Goal: Information Seeking & Learning: Learn about a topic

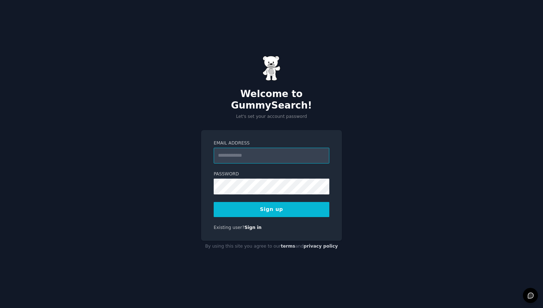
click at [273, 152] on input "Email Address" at bounding box center [272, 156] width 116 height 16
type input "**********"
click at [456, 167] on div "**********" at bounding box center [271, 154] width 543 height 308
click at [283, 204] on button "Sign up" at bounding box center [272, 209] width 116 height 15
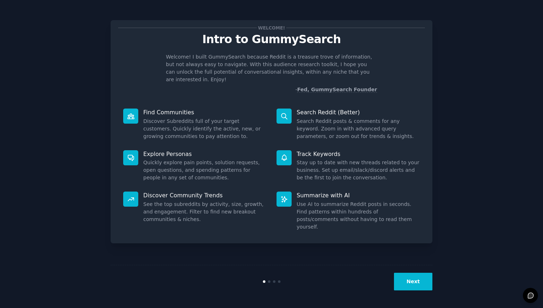
click at [412, 273] on button "Next" at bounding box center [413, 282] width 38 height 18
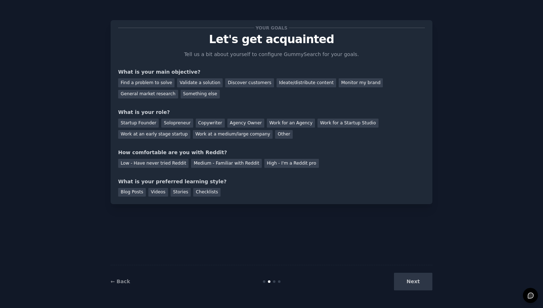
click at [412, 286] on div "Next" at bounding box center [378, 282] width 107 height 18
click at [173, 125] on div "Solopreneur" at bounding box center [177, 123] width 32 height 9
click at [220, 160] on div "Medium - Familiar with Reddit" at bounding box center [226, 163] width 70 height 9
click at [134, 191] on div "Blog Posts" at bounding box center [132, 192] width 28 height 9
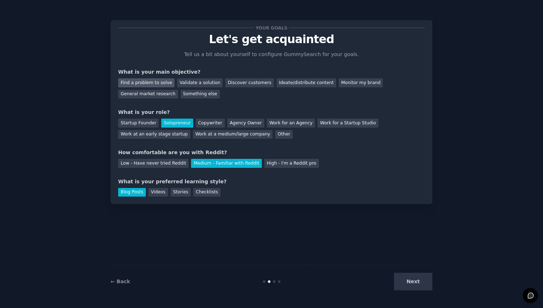
click at [143, 81] on div "Find a problem to solve" at bounding box center [146, 82] width 56 height 9
click at [346, 82] on div "Monitor my brand" at bounding box center [361, 82] width 44 height 9
click at [413, 287] on button "Next" at bounding box center [413, 282] width 38 height 18
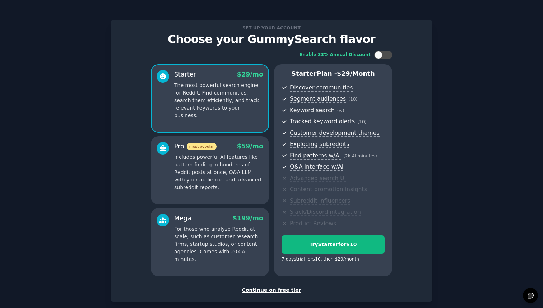
click at [284, 290] on div "Continue on free tier" at bounding box center [271, 290] width 307 height 8
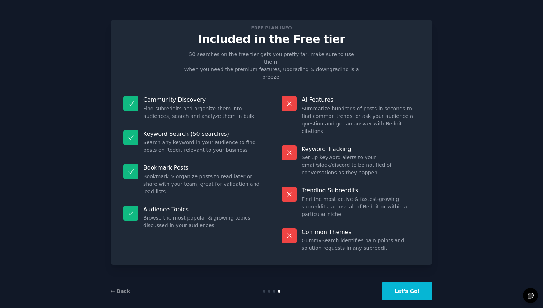
click at [416, 282] on button "Let's Go!" at bounding box center [407, 291] width 50 height 18
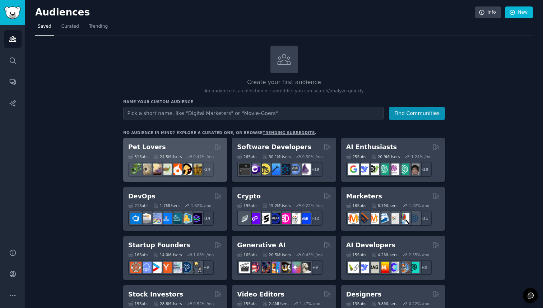
click at [147, 147] on h2 "Pet Lovers" at bounding box center [147, 147] width 38 height 9
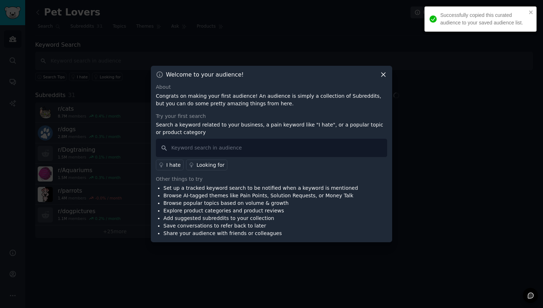
click at [381, 79] on div "Welcome to your audience! About Congrats on making your first audience! An audi…" at bounding box center [271, 154] width 241 height 176
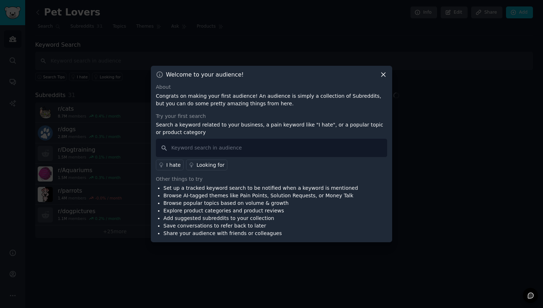
click at [383, 77] on icon at bounding box center [384, 75] width 8 height 8
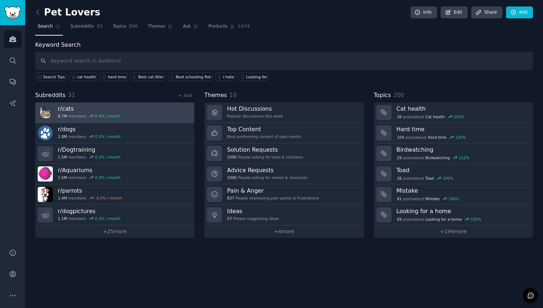
click at [67, 108] on h3 "r/ cats" at bounding box center [89, 109] width 63 height 8
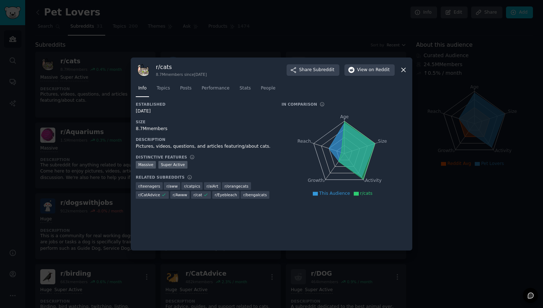
click at [406, 69] on icon at bounding box center [404, 70] width 8 height 8
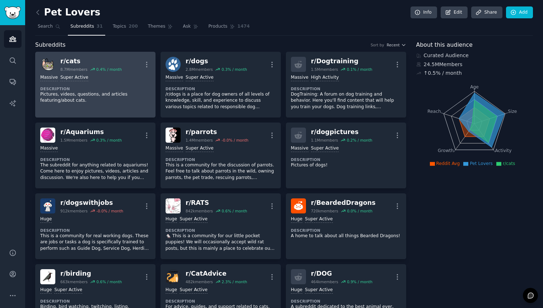
click at [105, 87] on dt "Description" at bounding box center [95, 88] width 110 height 5
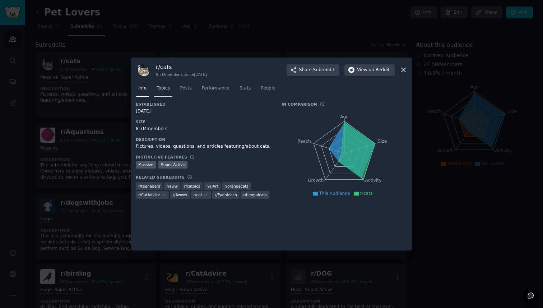
click at [157, 90] on span "Topics" at bounding box center [163, 88] width 13 height 6
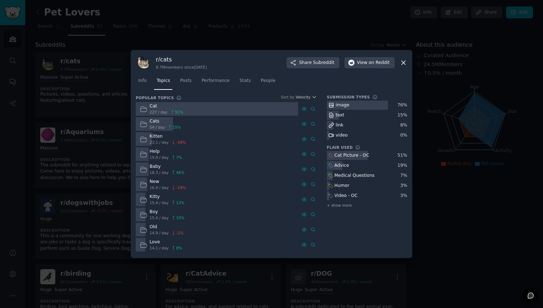
click at [329, 126] on icon at bounding box center [331, 125] width 5 height 5
click at [334, 124] on div "link" at bounding box center [336, 125] width 18 height 9
click at [333, 124] on icon at bounding box center [331, 125] width 6 height 6
click at [187, 87] on link "Posts" at bounding box center [185, 82] width 17 height 15
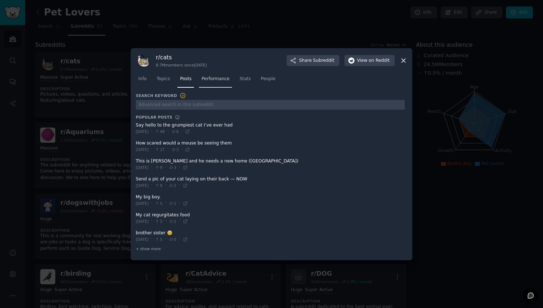
click at [213, 84] on link "Performance" at bounding box center [215, 80] width 33 height 15
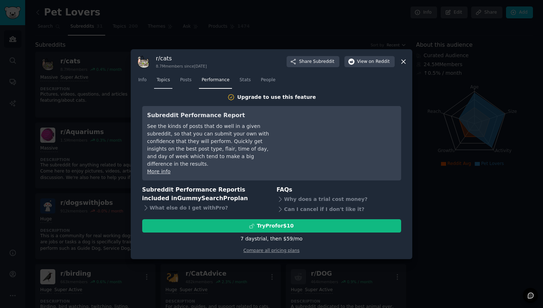
click at [164, 83] on span "Topics" at bounding box center [163, 80] width 13 height 6
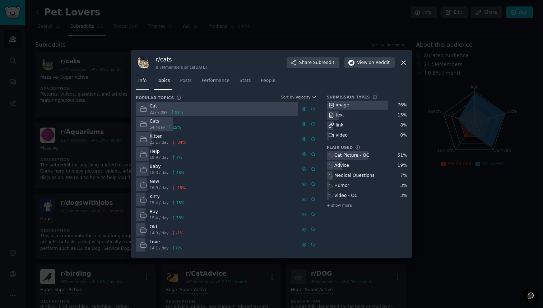
click at [145, 84] on link "Info" at bounding box center [142, 82] width 13 height 15
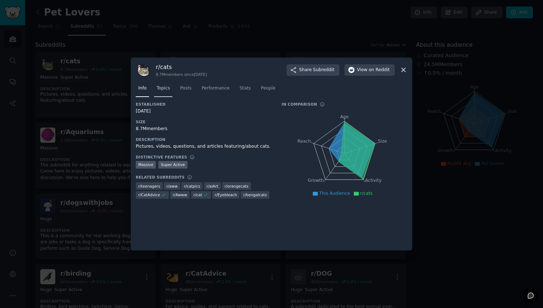
click at [166, 94] on link "Topics" at bounding box center [163, 90] width 18 height 15
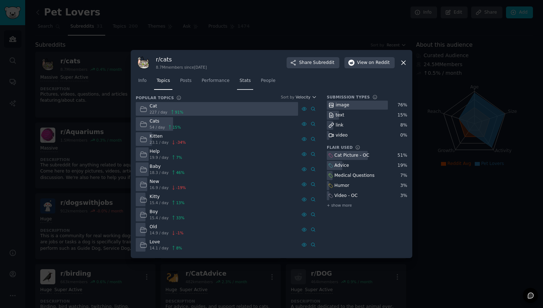
click at [252, 84] on link "Stats" at bounding box center [245, 82] width 16 height 15
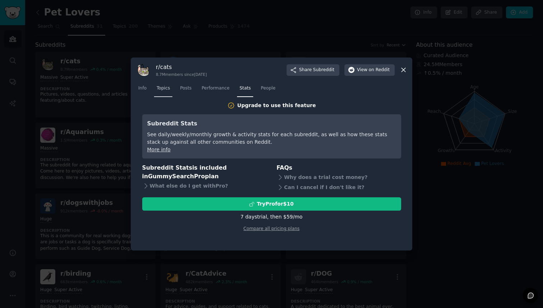
click at [166, 89] on span "Topics" at bounding box center [163, 88] width 13 height 6
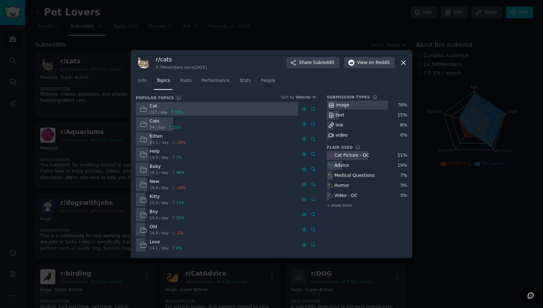
click at [144, 172] on icon at bounding box center [144, 170] width 8 height 8
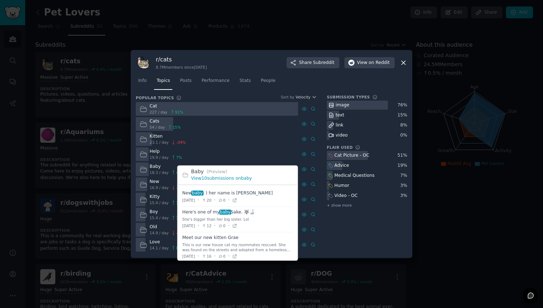
click at [221, 180] on link "View 10 submissions on baby" at bounding box center [221, 178] width 61 height 5
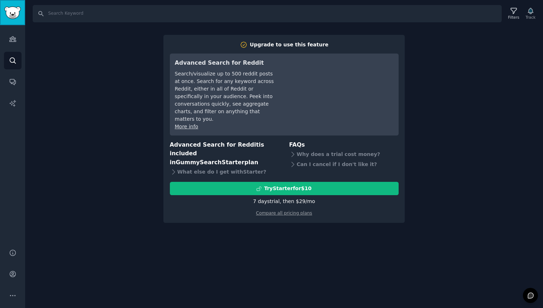
click at [8, 17] on img "Sidebar" at bounding box center [12, 12] width 17 height 13
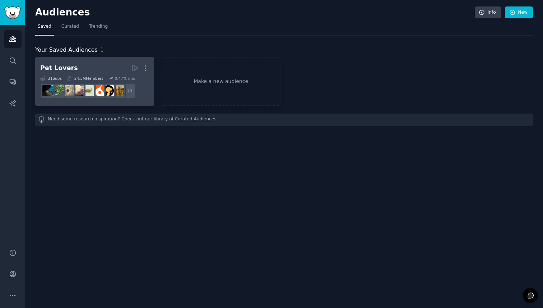
click at [55, 64] on div "Pet Lovers" at bounding box center [59, 68] width 38 height 9
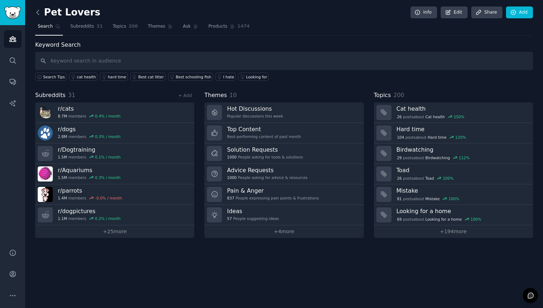
click at [39, 13] on icon at bounding box center [38, 13] width 8 height 8
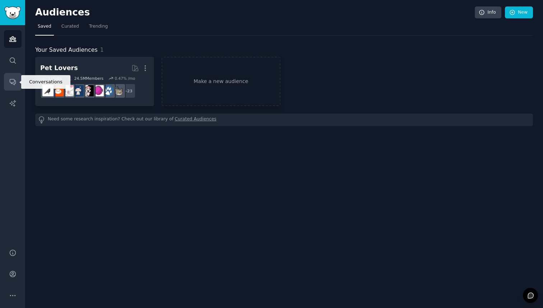
click at [9, 84] on icon "Sidebar" at bounding box center [13, 82] width 8 height 8
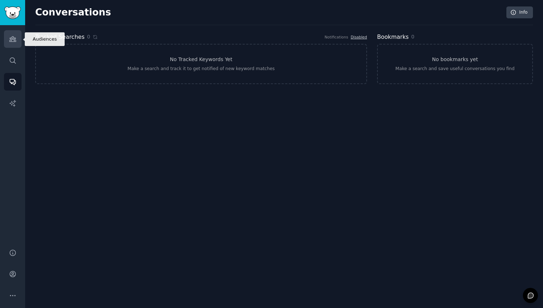
click at [13, 41] on icon "Sidebar" at bounding box center [13, 39] width 8 height 8
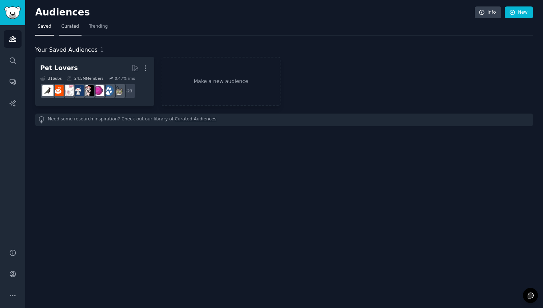
click at [73, 26] on span "Curated" at bounding box center [70, 26] width 18 height 6
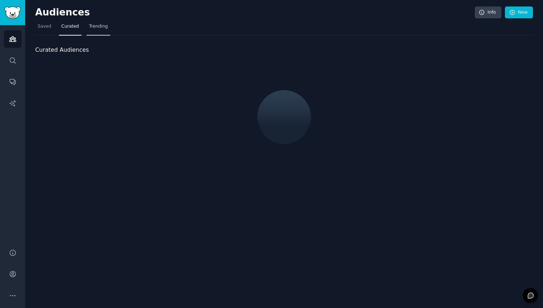
click at [97, 26] on span "Trending" at bounding box center [98, 26] width 19 height 6
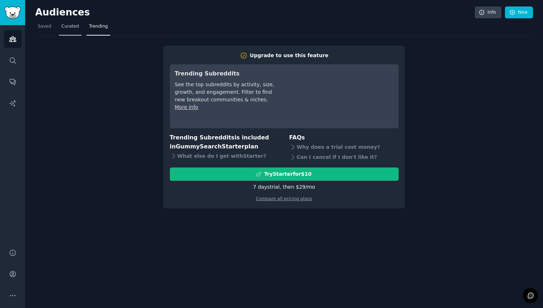
click at [78, 28] on link "Curated" at bounding box center [70, 28] width 23 height 15
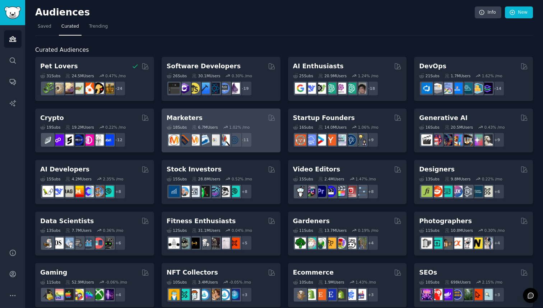
click at [187, 116] on h2 "Marketers" at bounding box center [185, 118] width 36 height 9
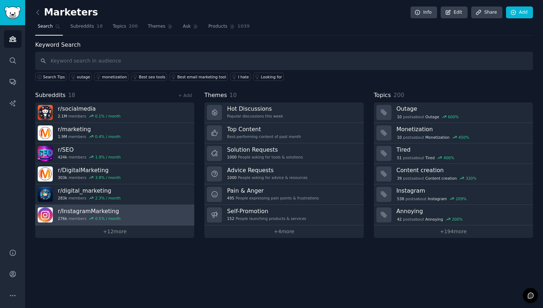
click at [91, 210] on h3 "r/ InstagramMarketing" at bounding box center [89, 211] width 63 height 8
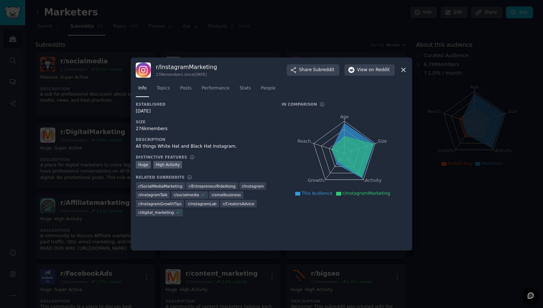
click at [404, 66] on icon at bounding box center [404, 70] width 8 height 8
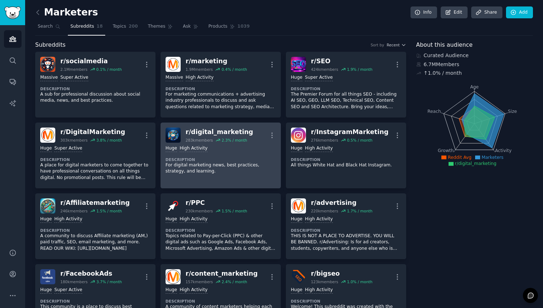
click at [234, 148] on div "Huge High Activity" at bounding box center [221, 148] width 110 height 7
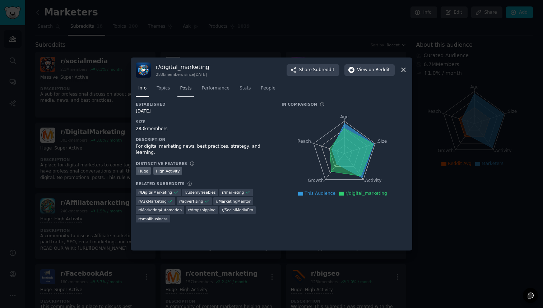
click at [178, 87] on link "Posts" at bounding box center [185, 90] width 17 height 15
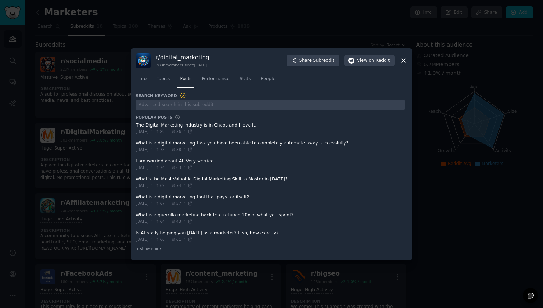
click at [176, 125] on span at bounding box center [270, 129] width 269 height 18
click at [191, 131] on icon at bounding box center [189, 131] width 3 height 3
click at [170, 81] on span "Topics" at bounding box center [163, 79] width 13 height 6
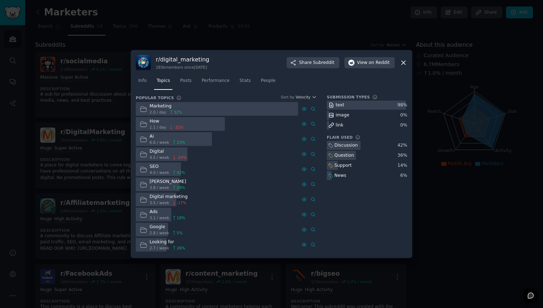
click at [330, 124] on icon at bounding box center [331, 125] width 6 height 6
click at [405, 60] on icon at bounding box center [404, 63] width 8 height 8
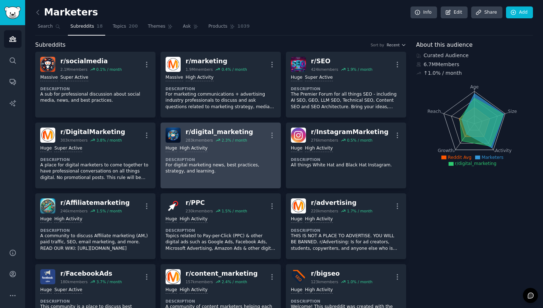
click at [204, 172] on p "For digital marketing news, best practices, strategy, and learning." at bounding box center [221, 168] width 110 height 13
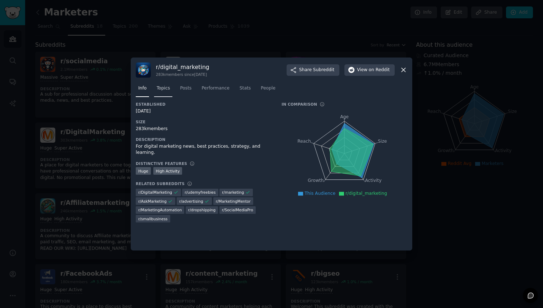
click at [164, 87] on span "Topics" at bounding box center [163, 88] width 13 height 6
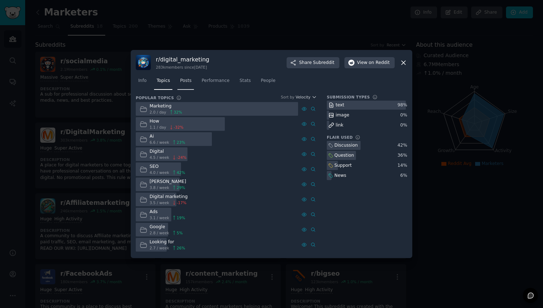
click at [189, 83] on span "Posts" at bounding box center [185, 81] width 11 height 6
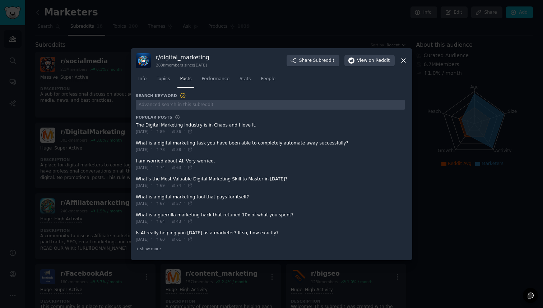
click at [166, 80] on span "Topics" at bounding box center [163, 79] width 13 height 6
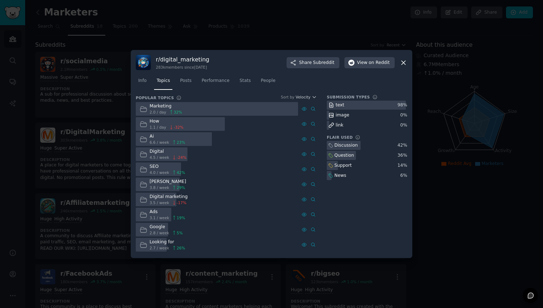
click at [144, 110] on icon at bounding box center [144, 109] width 8 height 8
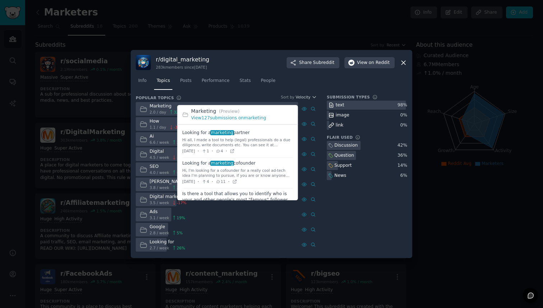
click at [198, 134] on span at bounding box center [237, 142] width 111 height 30
click at [235, 152] on icon at bounding box center [232, 151] width 5 height 5
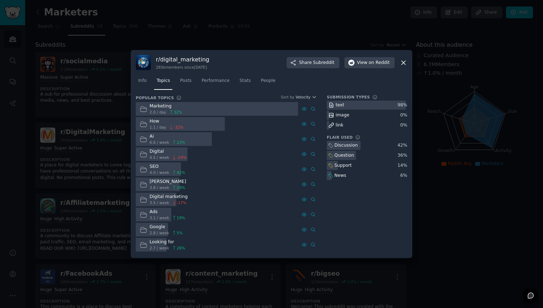
click at [403, 63] on icon at bounding box center [404, 63] width 4 height 4
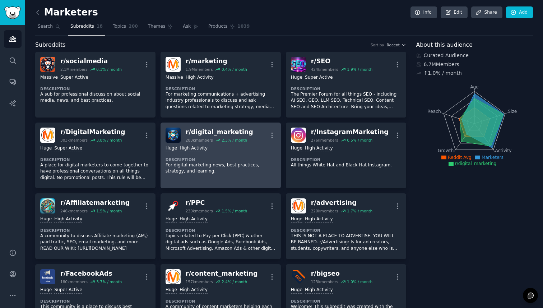
click at [257, 150] on div "Huge High Activity" at bounding box center [221, 148] width 110 height 7
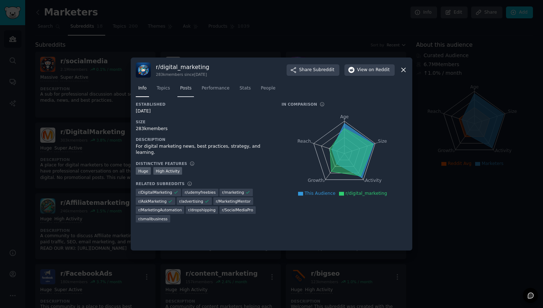
click at [183, 85] on span "Posts" at bounding box center [185, 88] width 11 height 6
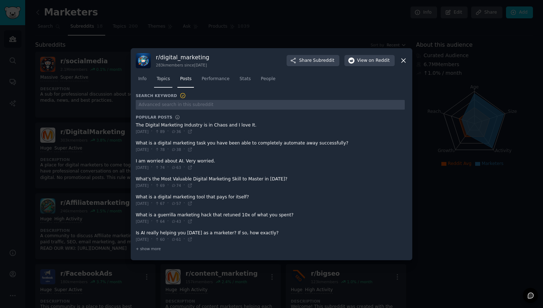
click at [164, 82] on link "Topics" at bounding box center [163, 80] width 18 height 15
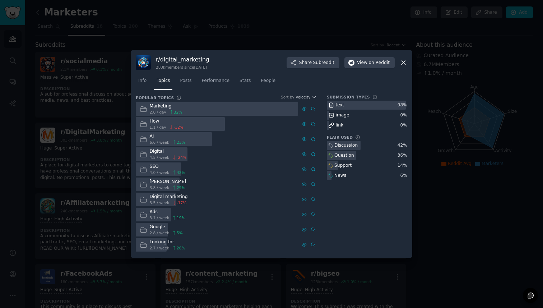
click at [154, 121] on div "How" at bounding box center [167, 121] width 34 height 6
click at [154, 129] on span "1.1 / day" at bounding box center [158, 127] width 17 height 5
click at [314, 124] on icon at bounding box center [313, 124] width 4 height 4
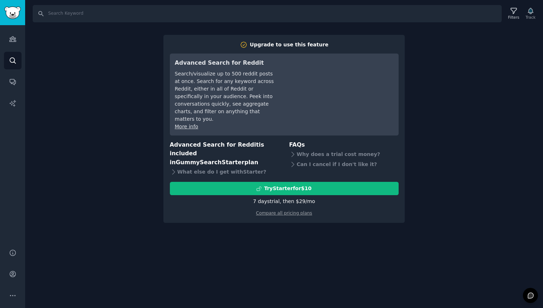
click at [483, 81] on div "Search Filters Track Upgrade to use this feature Advanced Search for Reddit Sea…" at bounding box center [284, 154] width 518 height 308
click at [387, 231] on div "Search Filters Track Upgrade to use this feature Advanced Search for Reddit Sea…" at bounding box center [284, 154] width 518 height 308
click at [115, 52] on div "Search Filters Track Upgrade to use this feature Advanced Search for Reddit Sea…" at bounding box center [284, 154] width 518 height 308
click at [365, 219] on div "Search Filters Track Upgrade to use this feature Advanced Search for Reddit Sea…" at bounding box center [284, 154] width 518 height 308
click at [255, 252] on div "Search Filters Track Upgrade to use this feature Advanced Search for Reddit Sea…" at bounding box center [284, 154] width 518 height 308
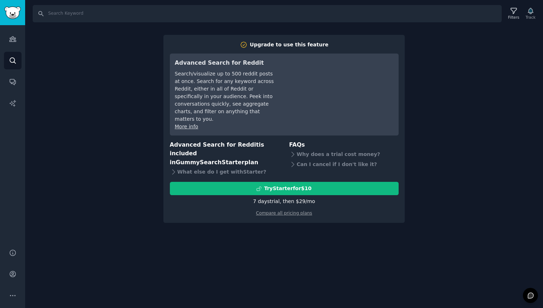
click at [122, 50] on div "Search Filters Track Upgrade to use this feature Advanced Search for Reddit Sea…" at bounding box center [284, 154] width 518 height 308
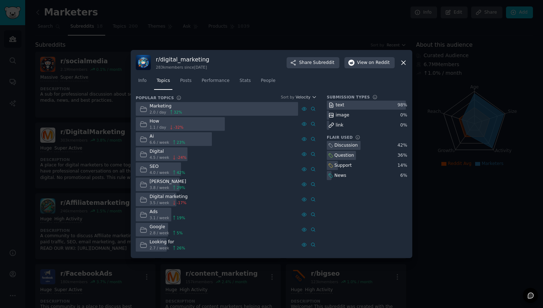
click at [403, 60] on icon at bounding box center [404, 63] width 8 height 8
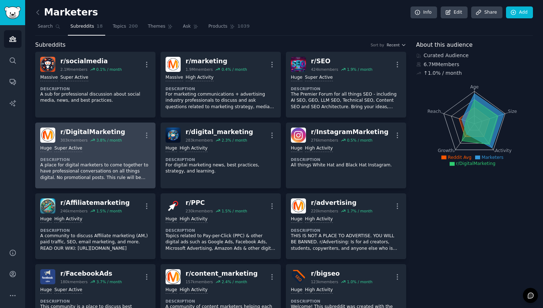
click at [110, 160] on dt "Description" at bounding box center [95, 159] width 110 height 5
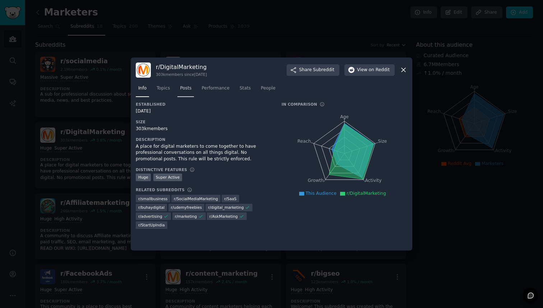
click at [180, 89] on link "Posts" at bounding box center [185, 90] width 17 height 15
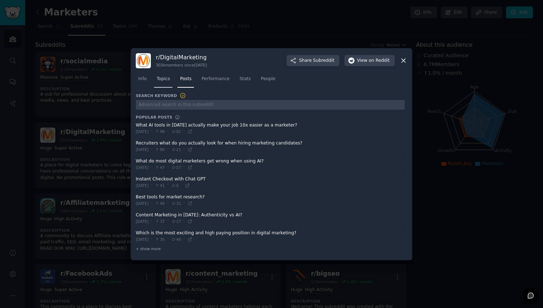
click at [168, 80] on span "Topics" at bounding box center [163, 79] width 13 height 6
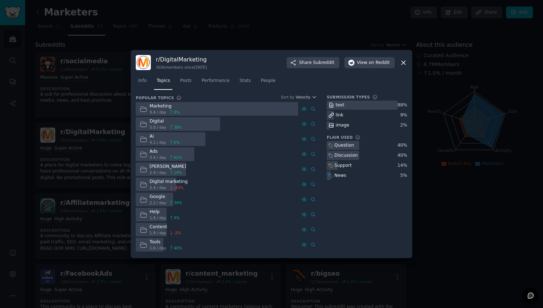
click at [330, 115] on icon at bounding box center [331, 115] width 6 height 6
click at [403, 65] on icon at bounding box center [404, 63] width 8 height 8
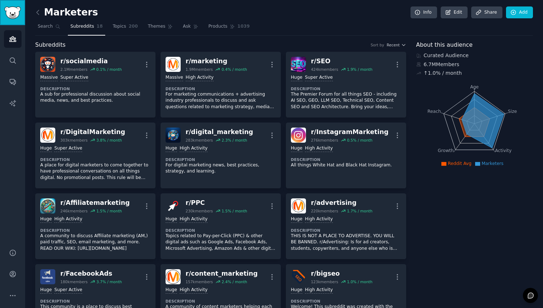
click at [17, 15] on img "Sidebar" at bounding box center [12, 12] width 17 height 13
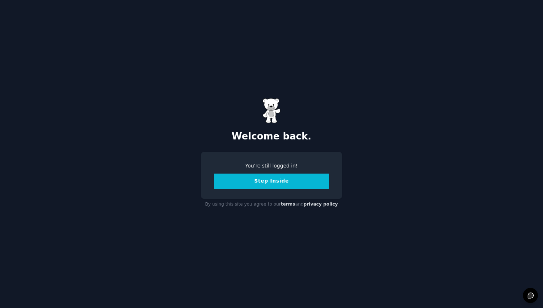
click at [290, 185] on button "Step Inside" at bounding box center [272, 181] width 116 height 15
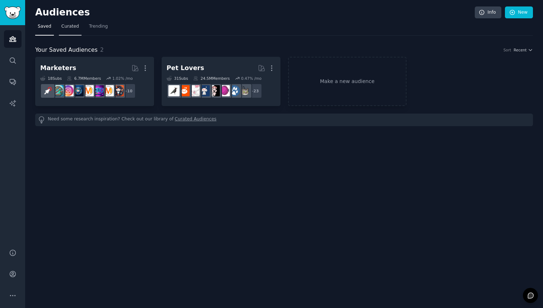
click at [68, 24] on span "Curated" at bounding box center [70, 26] width 18 height 6
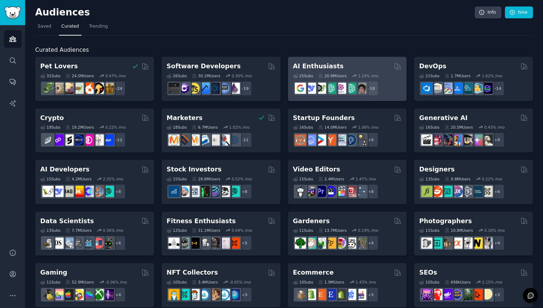
click at [312, 68] on h2 "AI Enthusiasts" at bounding box center [318, 66] width 51 height 9
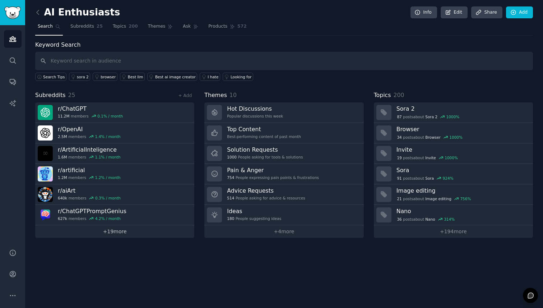
click at [107, 234] on link "+ 19 more" at bounding box center [114, 231] width 159 height 13
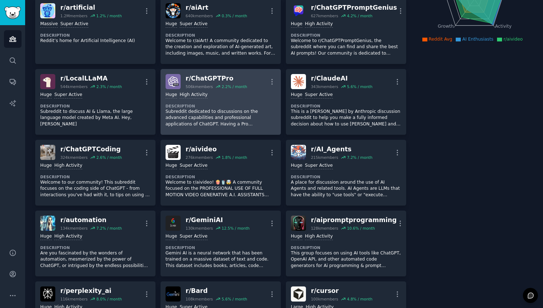
scroll to position [373, 0]
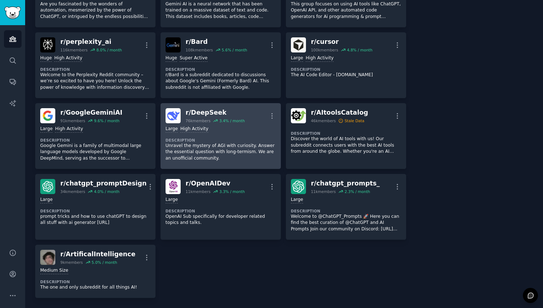
click at [207, 113] on div "r/ DeepSeek" at bounding box center [215, 112] width 59 height 9
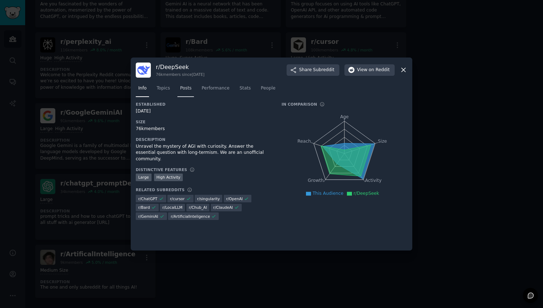
click at [184, 88] on span "Posts" at bounding box center [185, 88] width 11 height 6
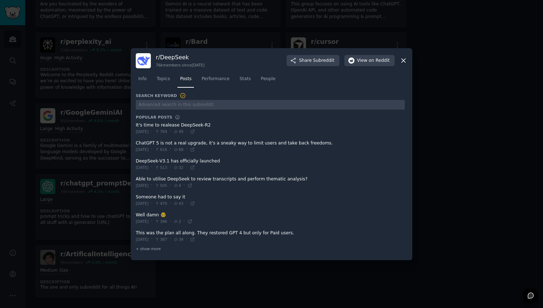
click at [457, 146] on div at bounding box center [271, 154] width 543 height 308
